Goal: Obtain resource: Obtain resource

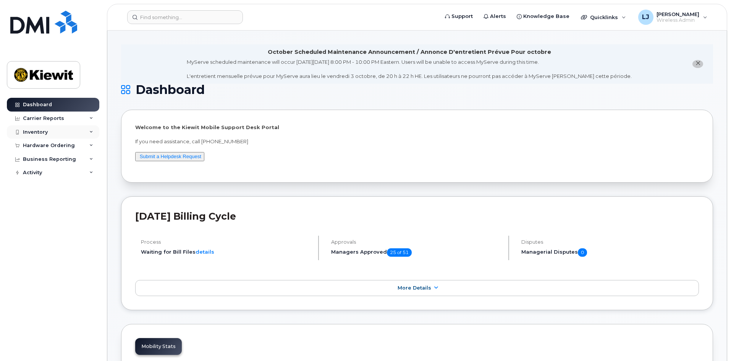
click at [35, 130] on div "Inventory" at bounding box center [35, 132] width 25 height 6
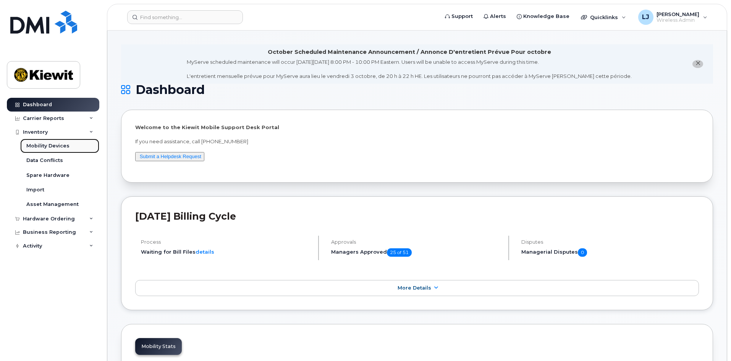
click at [41, 146] on div "Mobility Devices" at bounding box center [47, 146] width 43 height 7
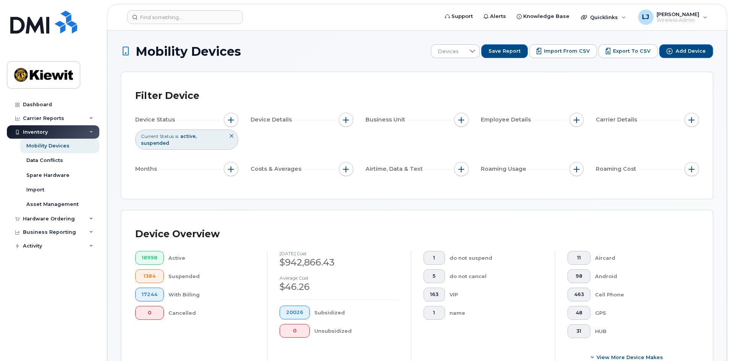
click at [233, 136] on icon at bounding box center [231, 136] width 5 height 5
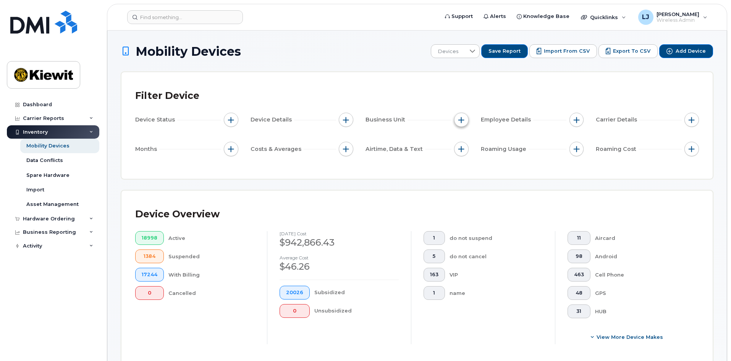
click at [460, 120] on span "button" at bounding box center [462, 120] width 6 height 6
click at [463, 180] on input "WBS Element" at bounding box center [463, 179] width 6 height 6
checkbox input "true"
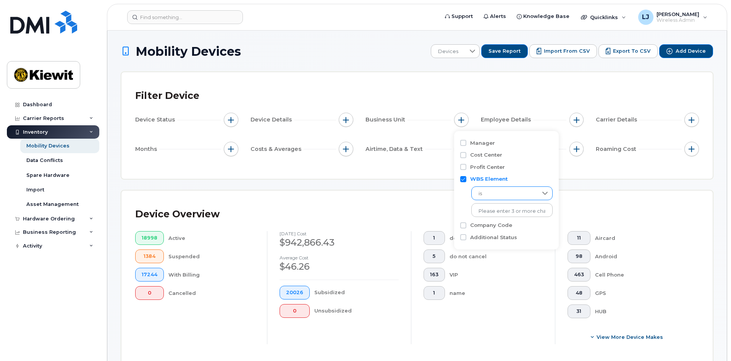
click at [500, 197] on span "is" at bounding box center [505, 194] width 66 height 14
click at [500, 237] on li "contains" at bounding box center [508, 241] width 74 height 13
click at [501, 214] on input "text" at bounding box center [512, 210] width 82 height 14
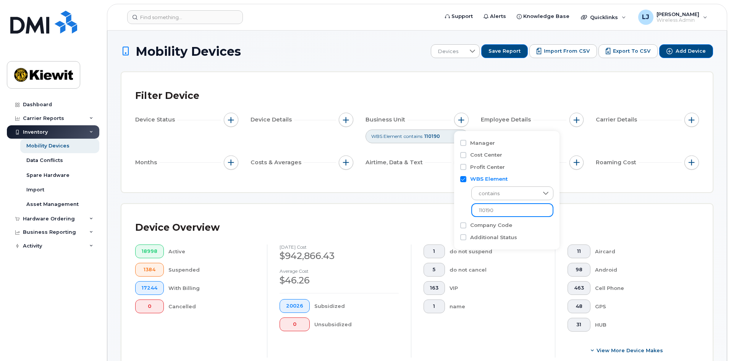
type input "110190"
click at [357, 217] on div "Device Overview 18998 Active 1384 Suspended 17244 With Billing 0 Cancelled [DAT…" at bounding box center [417, 290] width 591 height 173
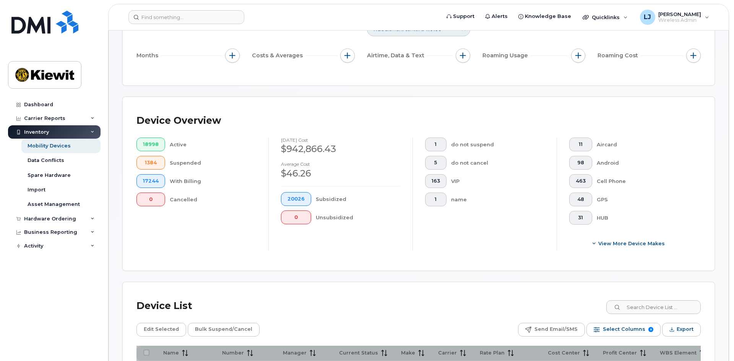
scroll to position [191, 0]
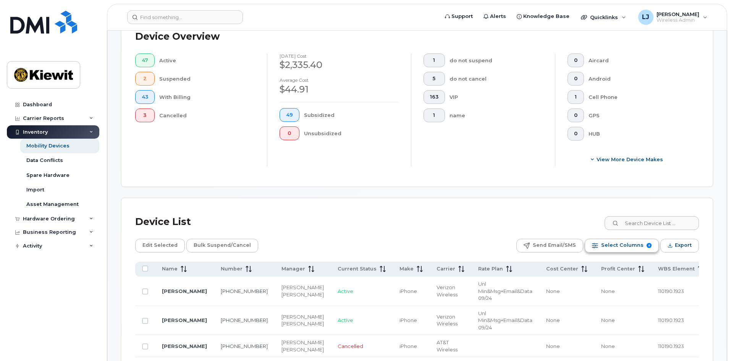
click at [605, 248] on span "Select Columns" at bounding box center [622, 245] width 42 height 11
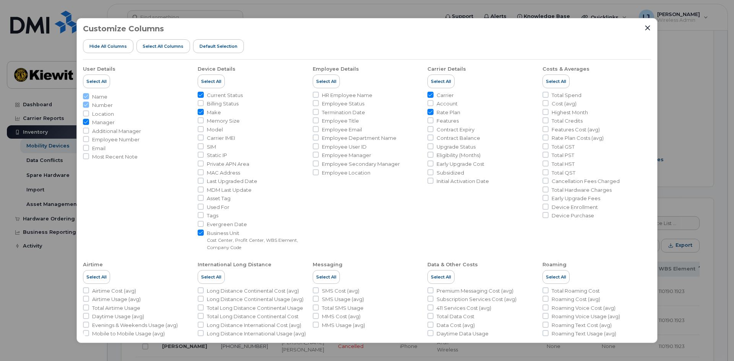
click at [86, 123] on input "Manager" at bounding box center [86, 122] width 6 height 6
checkbox input "false"
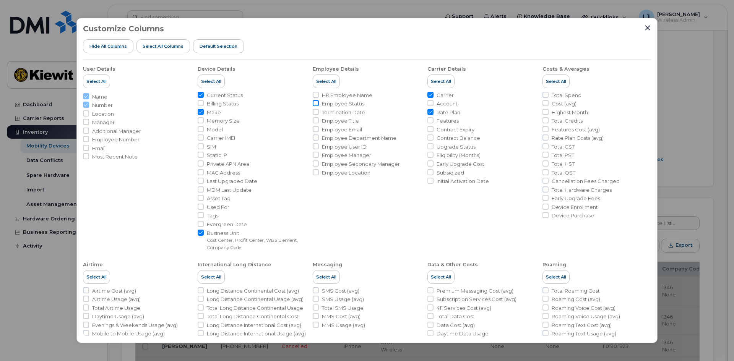
click at [315, 102] on input "Employee Status" at bounding box center [316, 103] width 6 height 6
checkbox input "true"
click at [315, 113] on input "Termination Date" at bounding box center [316, 112] width 6 height 6
checkbox input "true"
click at [316, 136] on input "Employee Department Name" at bounding box center [316, 137] width 6 height 6
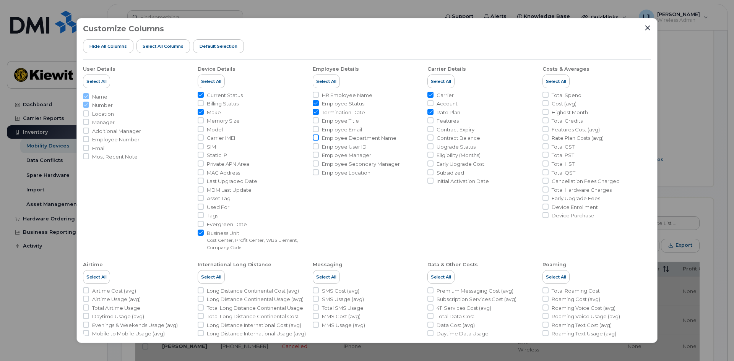
checkbox input "true"
click at [429, 180] on input "Initial Activation Date" at bounding box center [430, 181] width 6 height 6
checkbox input "true"
click at [543, 93] on input "Total Spend" at bounding box center [545, 95] width 6 height 6
checkbox input "true"
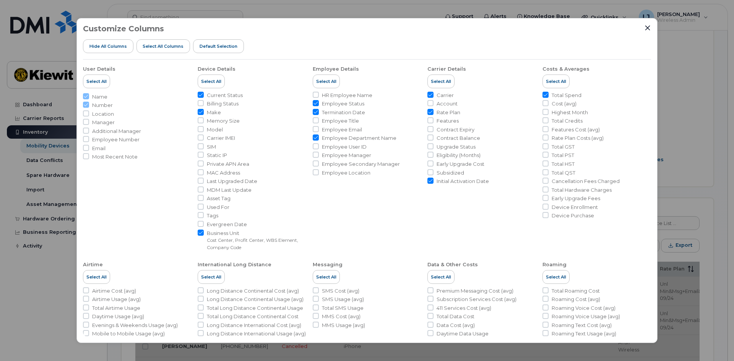
click at [544, 183] on input "Cancellation Fees Charged" at bounding box center [545, 181] width 6 height 6
checkbox input "true"
click at [545, 193] on li "Total Hardware Charges" at bounding box center [596, 189] width 109 height 7
click at [545, 190] on input "Total Hardware Charges" at bounding box center [545, 189] width 6 height 6
checkbox input "true"
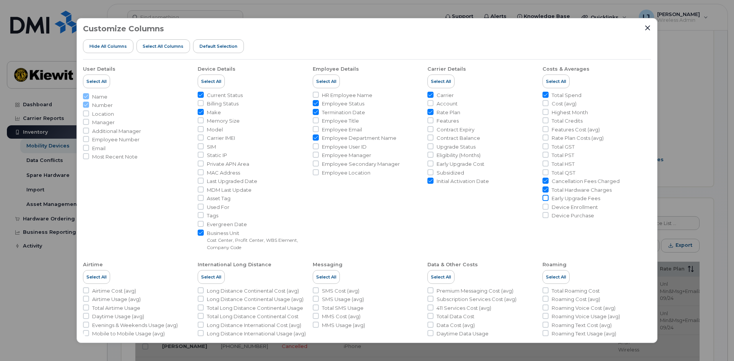
click at [543, 196] on input "Early Upgrade Fees" at bounding box center [545, 198] width 6 height 6
checkbox input "true"
click at [546, 213] on input "Device Purchase" at bounding box center [545, 215] width 6 height 6
checkbox input "true"
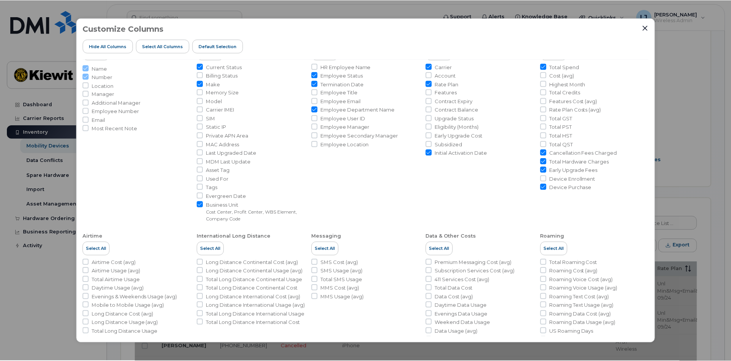
scroll to position [79, 0]
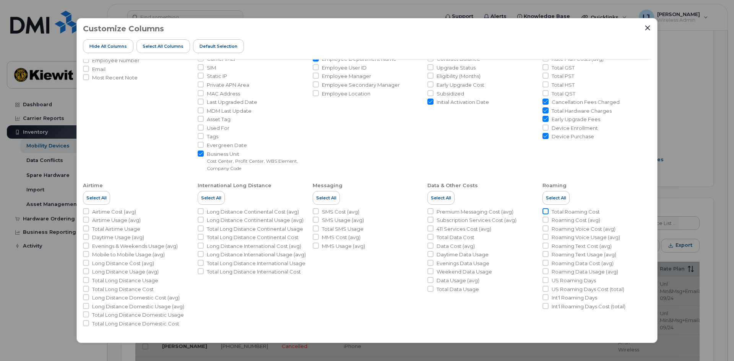
click at [543, 213] on input "Total Roaming Cost" at bounding box center [545, 211] width 6 height 6
checkbox input "true"
click at [200, 274] on input "Total Long Distance International Cost" at bounding box center [201, 271] width 6 height 6
checkbox input "true"
drag, startPoint x: 429, startPoint y: 289, endPoint x: 416, endPoint y: 293, distance: 13.8
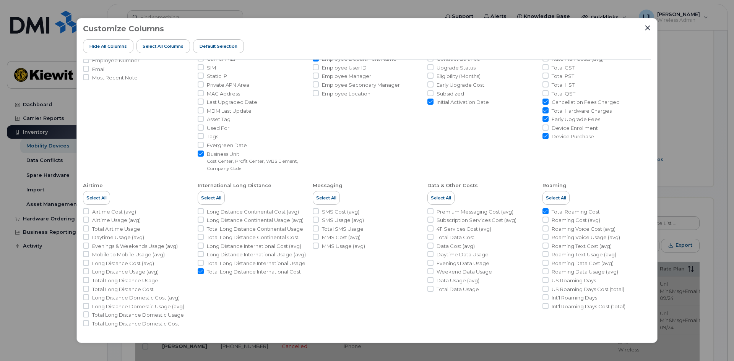
click at [430, 289] on input "Total Data Usage" at bounding box center [430, 289] width 6 height 6
checkbox input "true"
click at [648, 26] on icon "Close" at bounding box center [647, 28] width 6 height 6
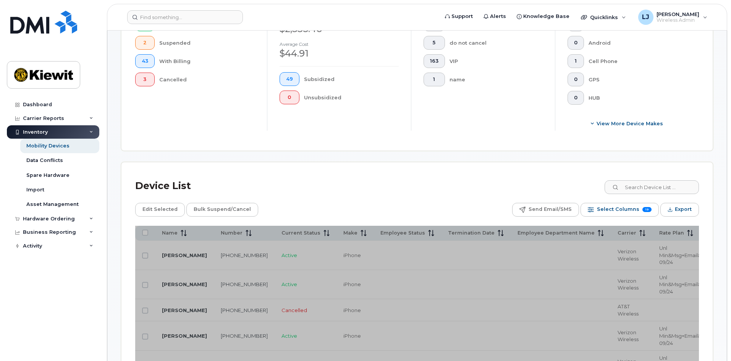
scroll to position [267, 0]
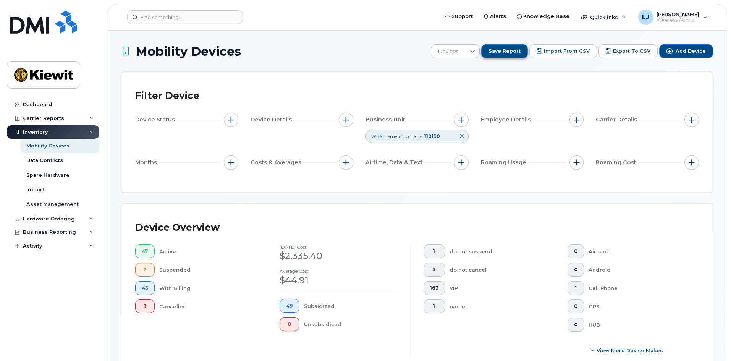
click at [519, 50] on span "Save Report" at bounding box center [505, 51] width 32 height 7
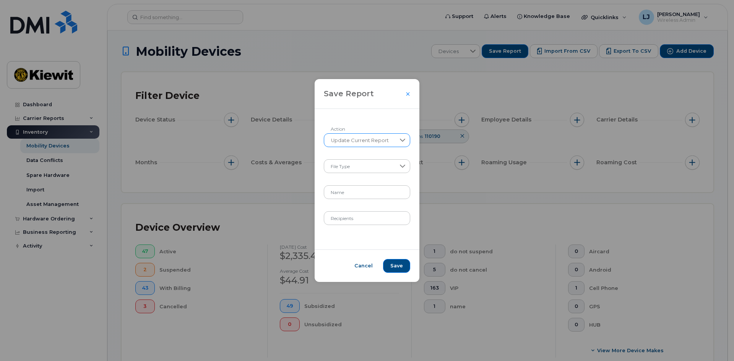
click at [382, 141] on span "Update Current Report" at bounding box center [359, 141] width 71 height 14
click at [372, 174] on span "Update Current Report" at bounding box center [359, 173] width 58 height 7
click at [363, 169] on span at bounding box center [360, 167] width 72 height 14
click at [355, 187] on li "XLSX" at bounding box center [367, 186] width 86 height 13
click at [354, 194] on input "Name" at bounding box center [367, 192] width 87 height 14
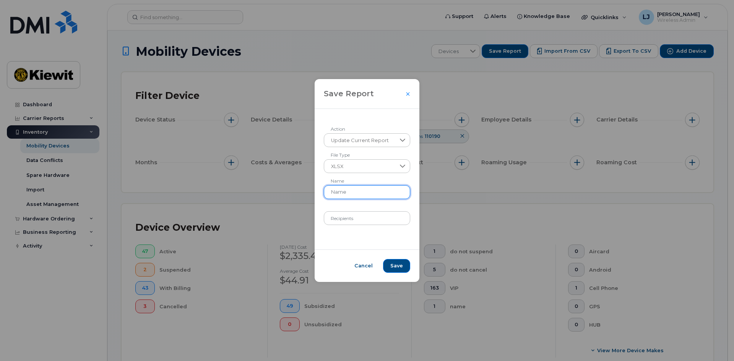
type input "KEUS 1OGC Data Usage Report"
click at [404, 266] on button "Save" at bounding box center [396, 266] width 27 height 14
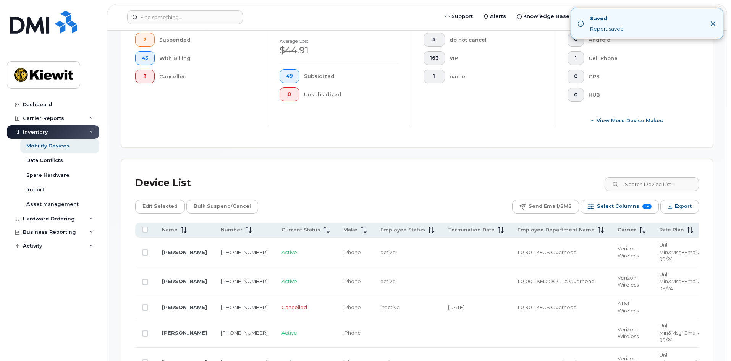
scroll to position [229, 0]
click at [683, 209] on span "Export" at bounding box center [683, 206] width 17 height 11
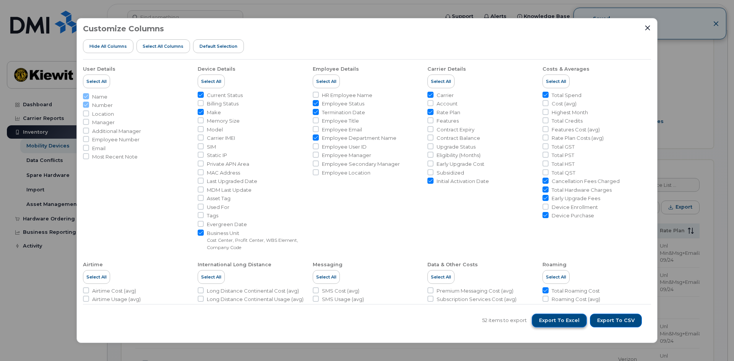
click at [577, 321] on span "Export to Excel" at bounding box center [559, 320] width 41 height 7
click at [646, 29] on icon "Close" at bounding box center [647, 28] width 6 height 6
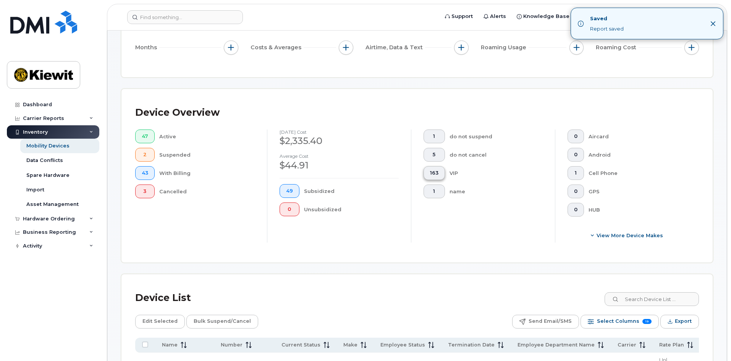
scroll to position [0, 0]
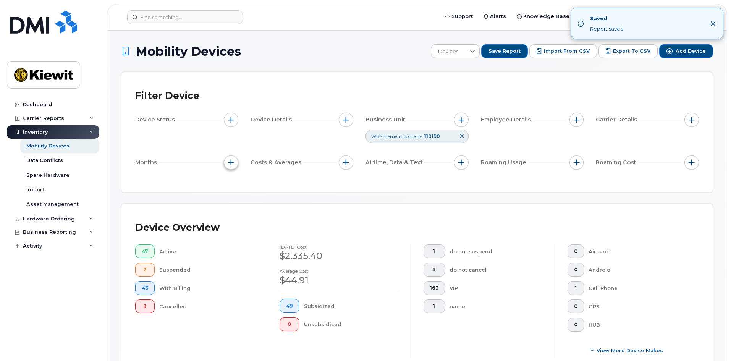
click at [227, 162] on button "button" at bounding box center [231, 163] width 15 height 15
click at [232, 186] on input "Billing Cycle" at bounding box center [233, 186] width 6 height 6
checkbox input "true"
click at [263, 217] on icon at bounding box center [266, 217] width 6 height 6
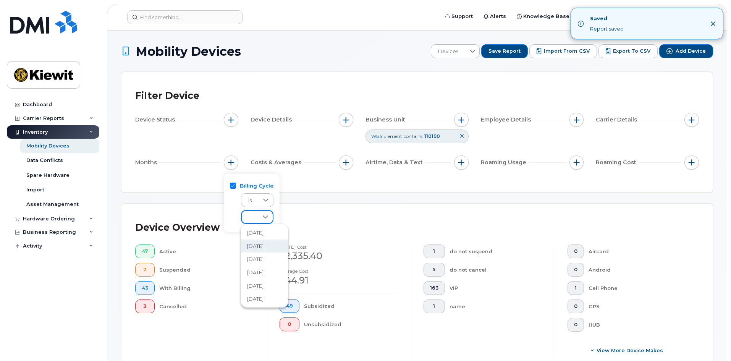
click at [264, 248] on span "[DATE]" at bounding box center [255, 246] width 16 height 7
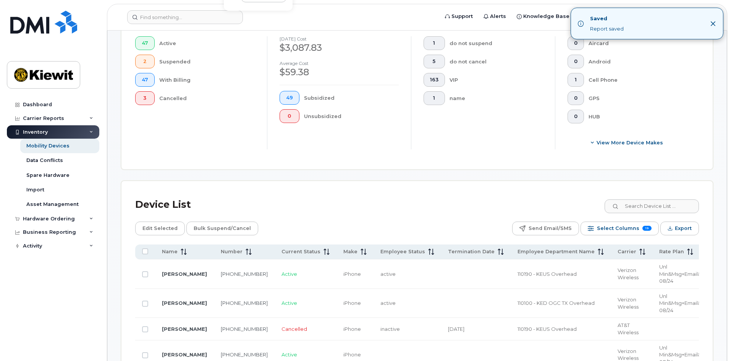
scroll to position [267, 0]
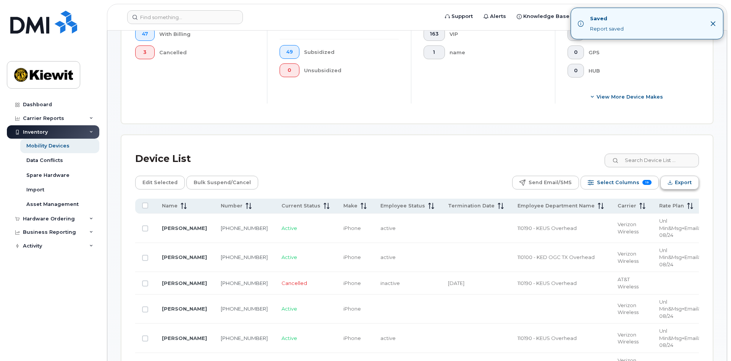
click at [677, 181] on span "Export" at bounding box center [683, 182] width 17 height 11
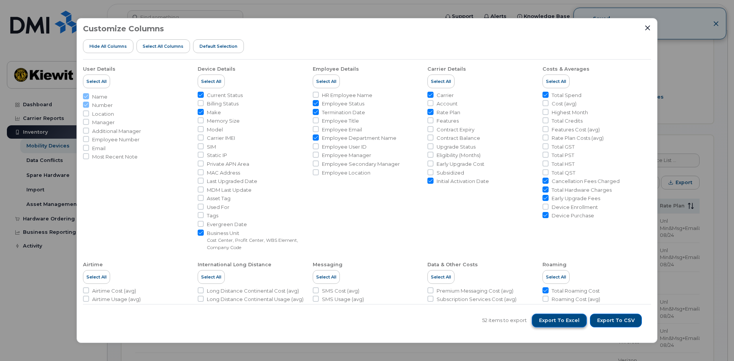
click at [565, 322] on span "Export to Excel" at bounding box center [559, 320] width 41 height 7
click at [645, 27] on icon "Close" at bounding box center [647, 28] width 6 height 6
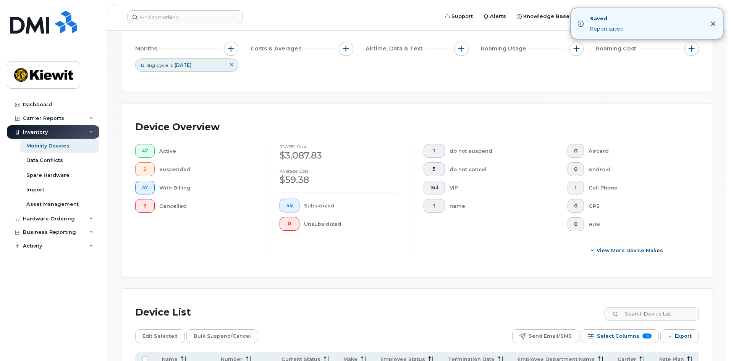
scroll to position [0, 0]
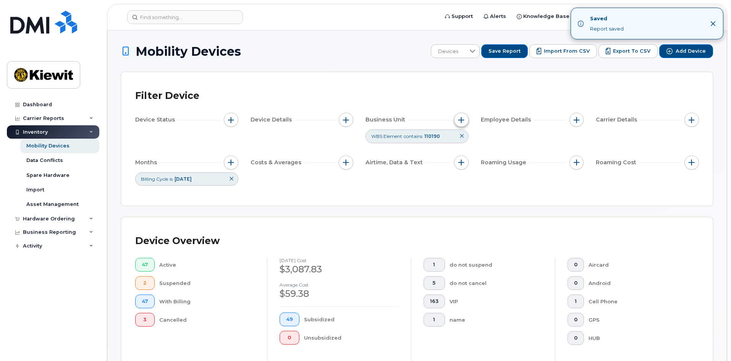
click at [459, 121] on span "button" at bounding box center [462, 120] width 6 height 6
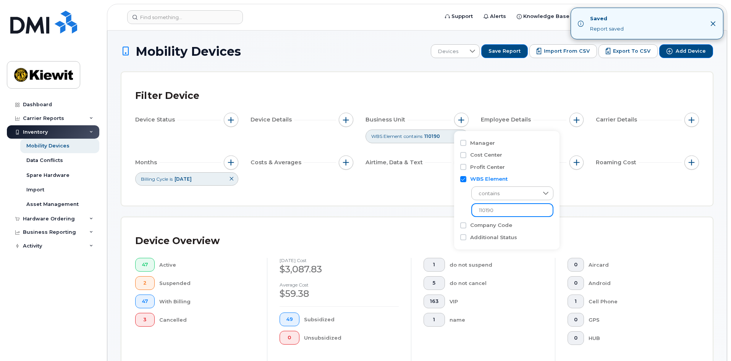
drag, startPoint x: 495, startPoint y: 208, endPoint x: 486, endPoint y: 208, distance: 9.2
click at [486, 208] on input "110190" at bounding box center [512, 210] width 82 height 14
type input "110308"
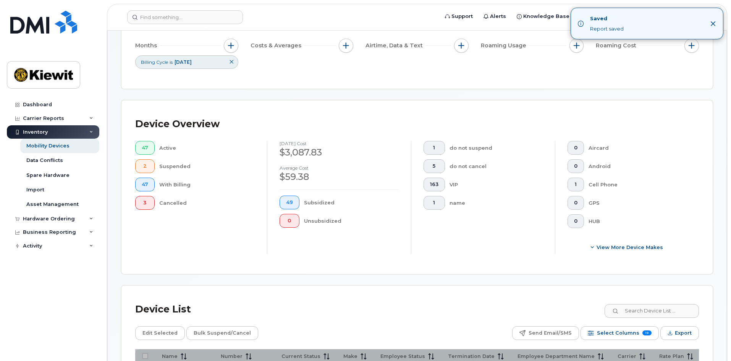
scroll to position [306, 0]
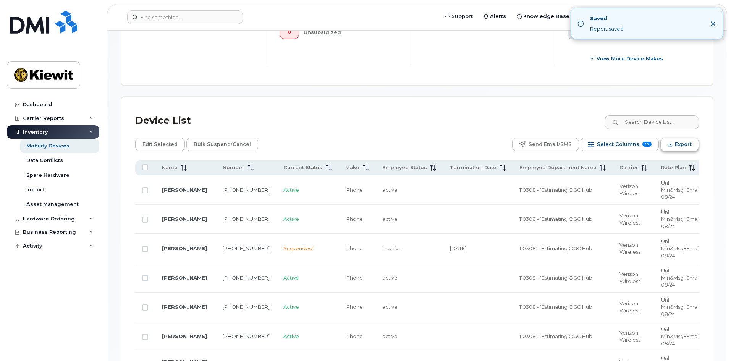
click at [689, 149] on span "Export" at bounding box center [683, 144] width 17 height 11
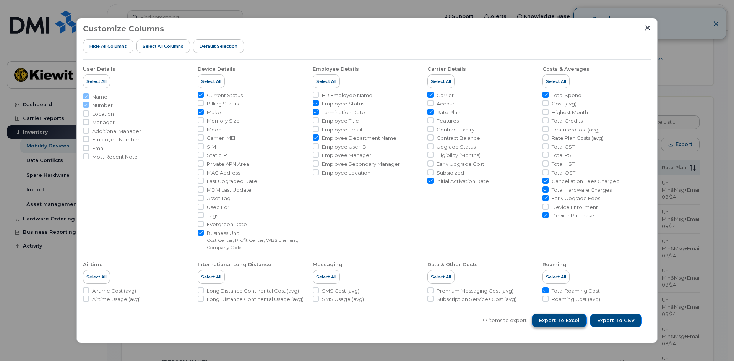
click at [574, 322] on span "Export to Excel" at bounding box center [559, 320] width 41 height 7
click at [649, 28] on icon "Close" at bounding box center [647, 28] width 6 height 6
